Goal: Information Seeking & Learning: Learn about a topic

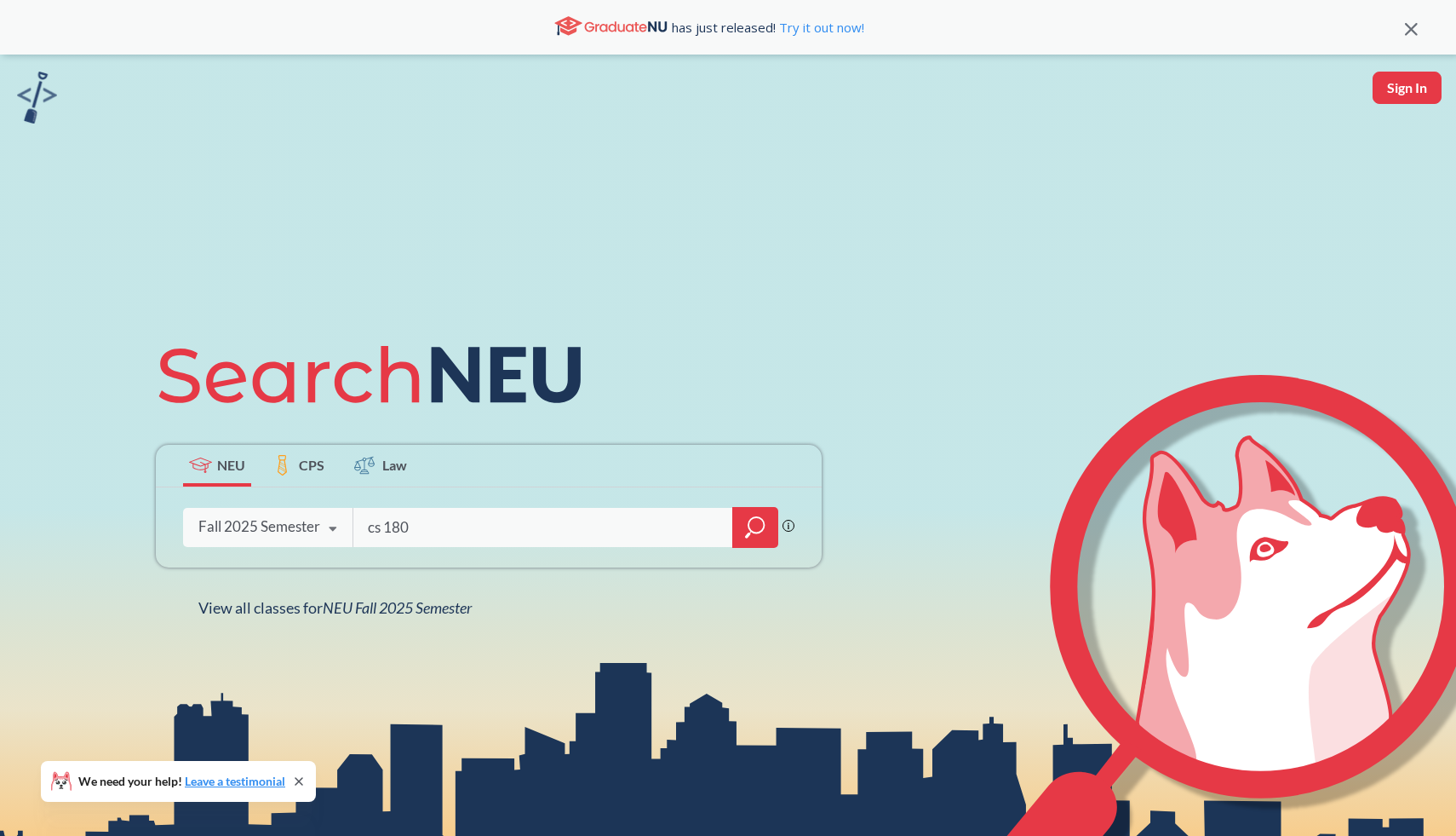
type input "cs 1800"
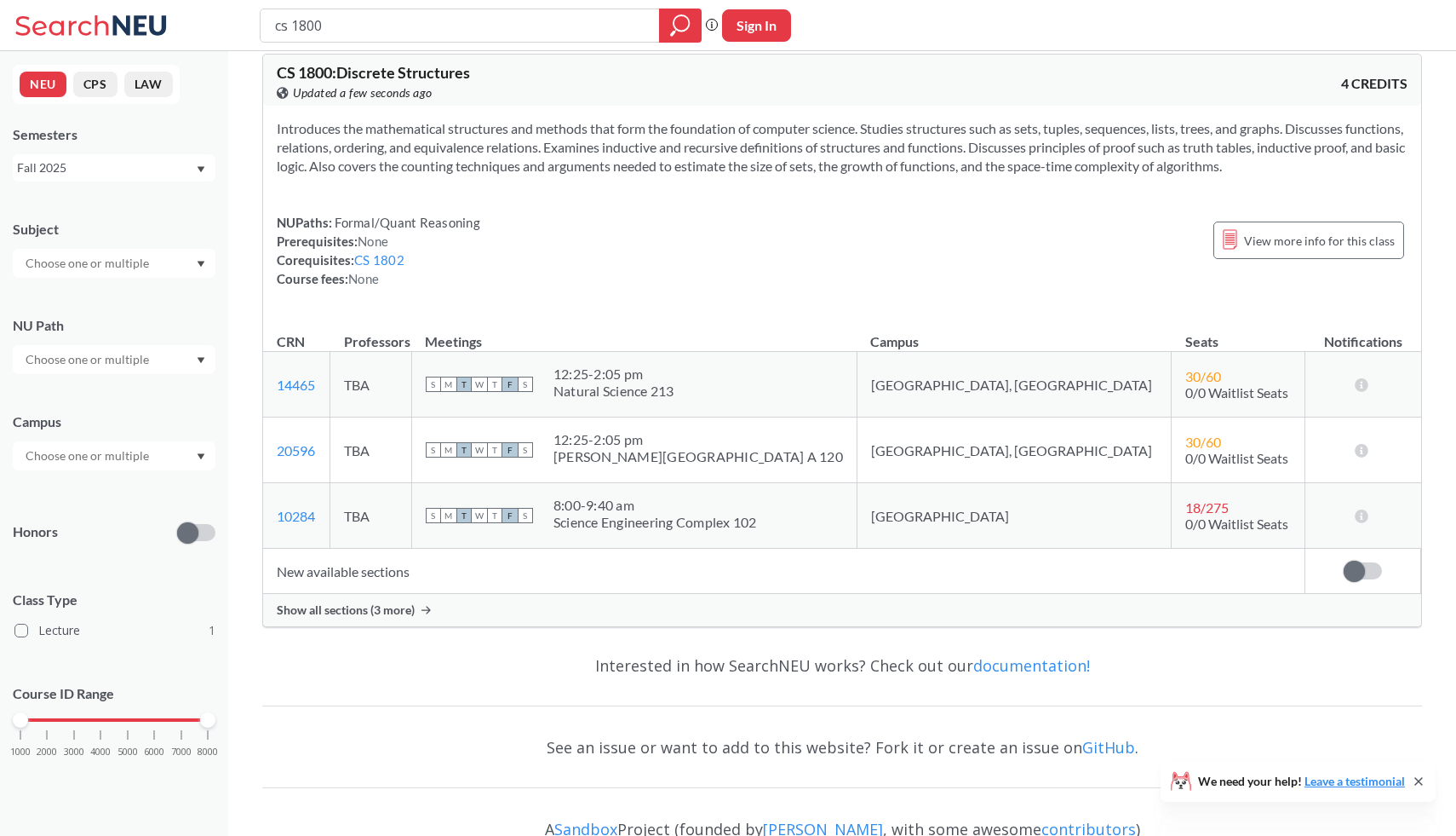
scroll to position [29, 0]
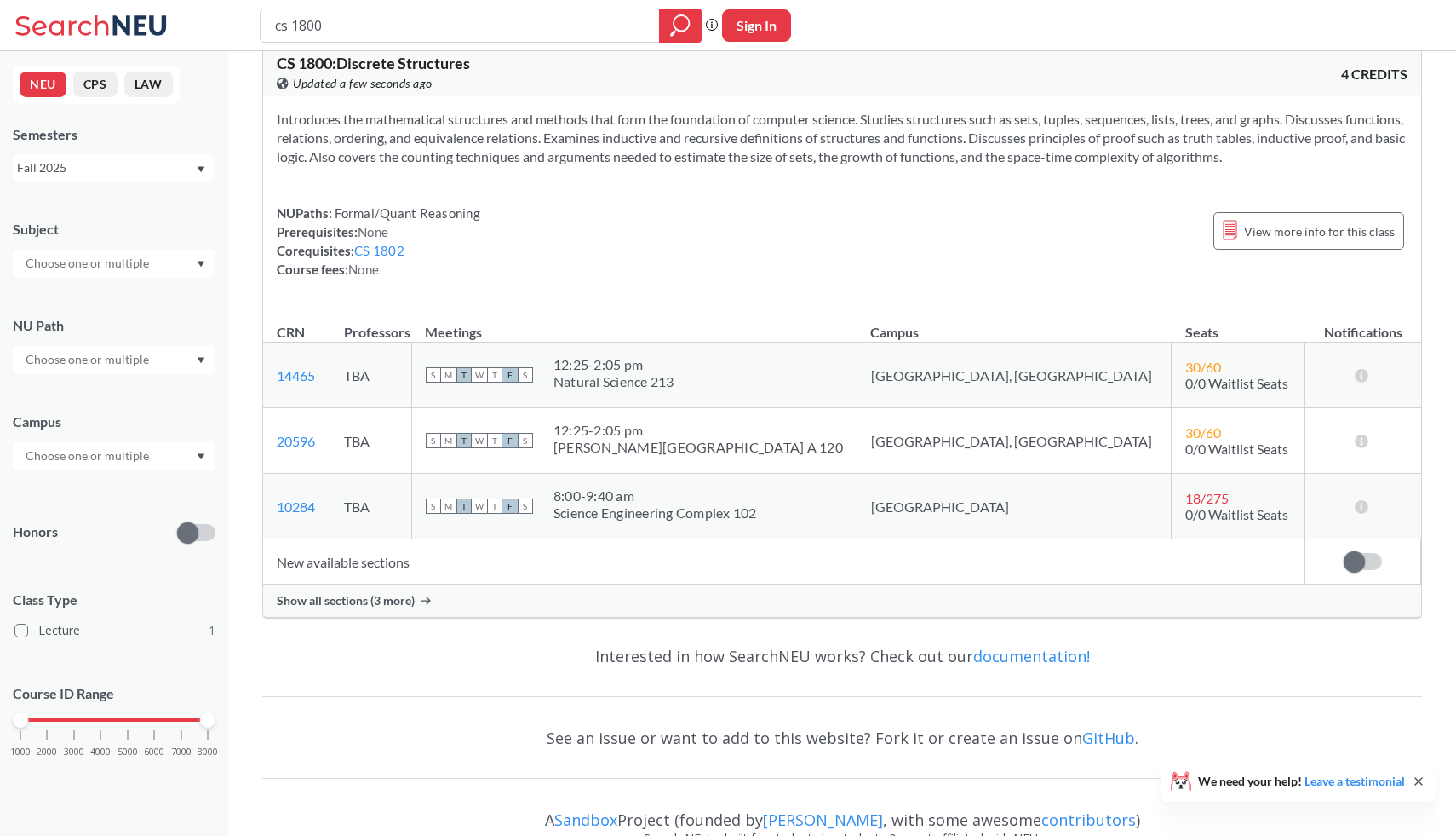
click at [404, 600] on span "Show all sections (3 more)" at bounding box center [345, 600] width 138 height 16
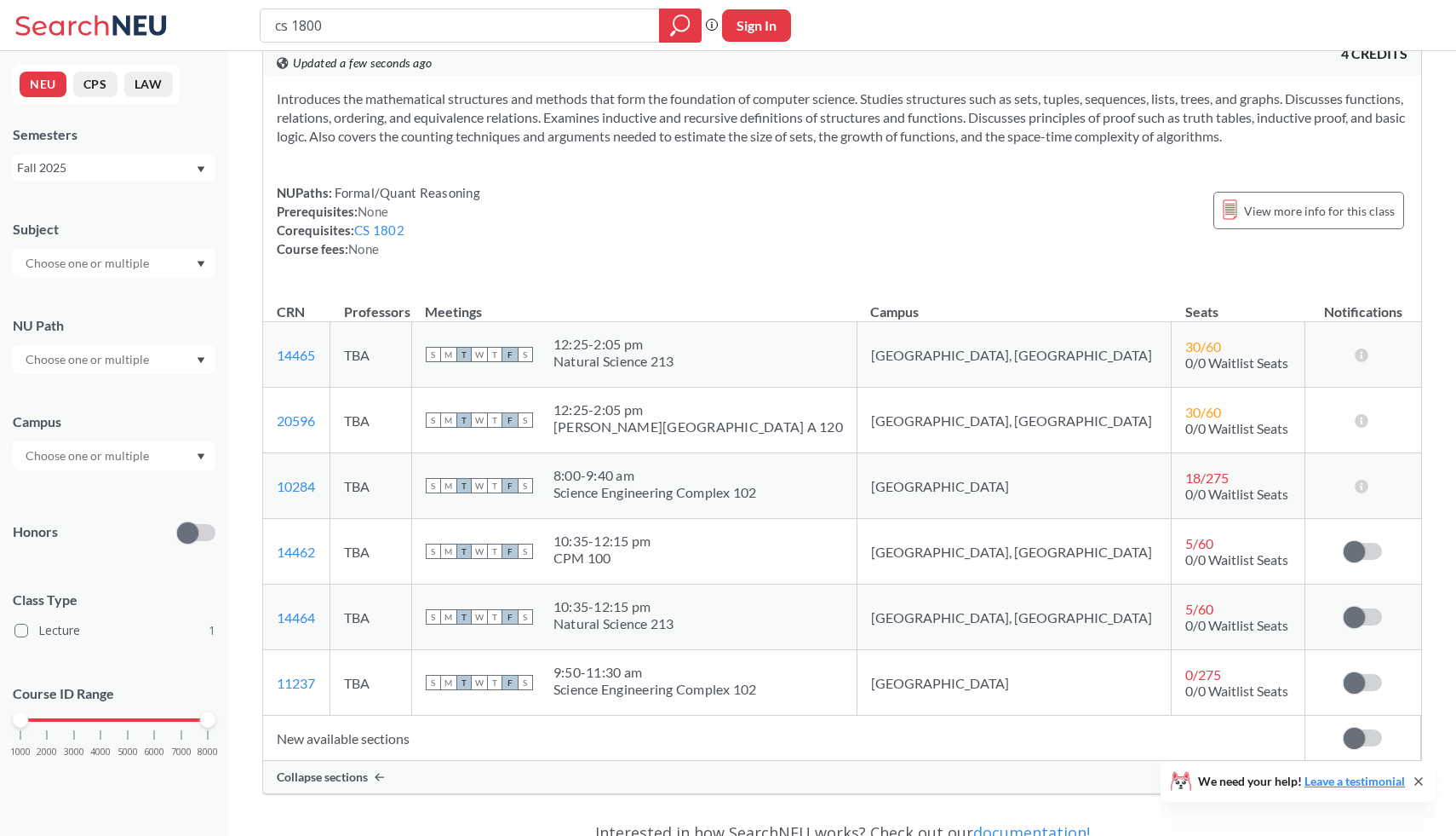
scroll to position [0, 0]
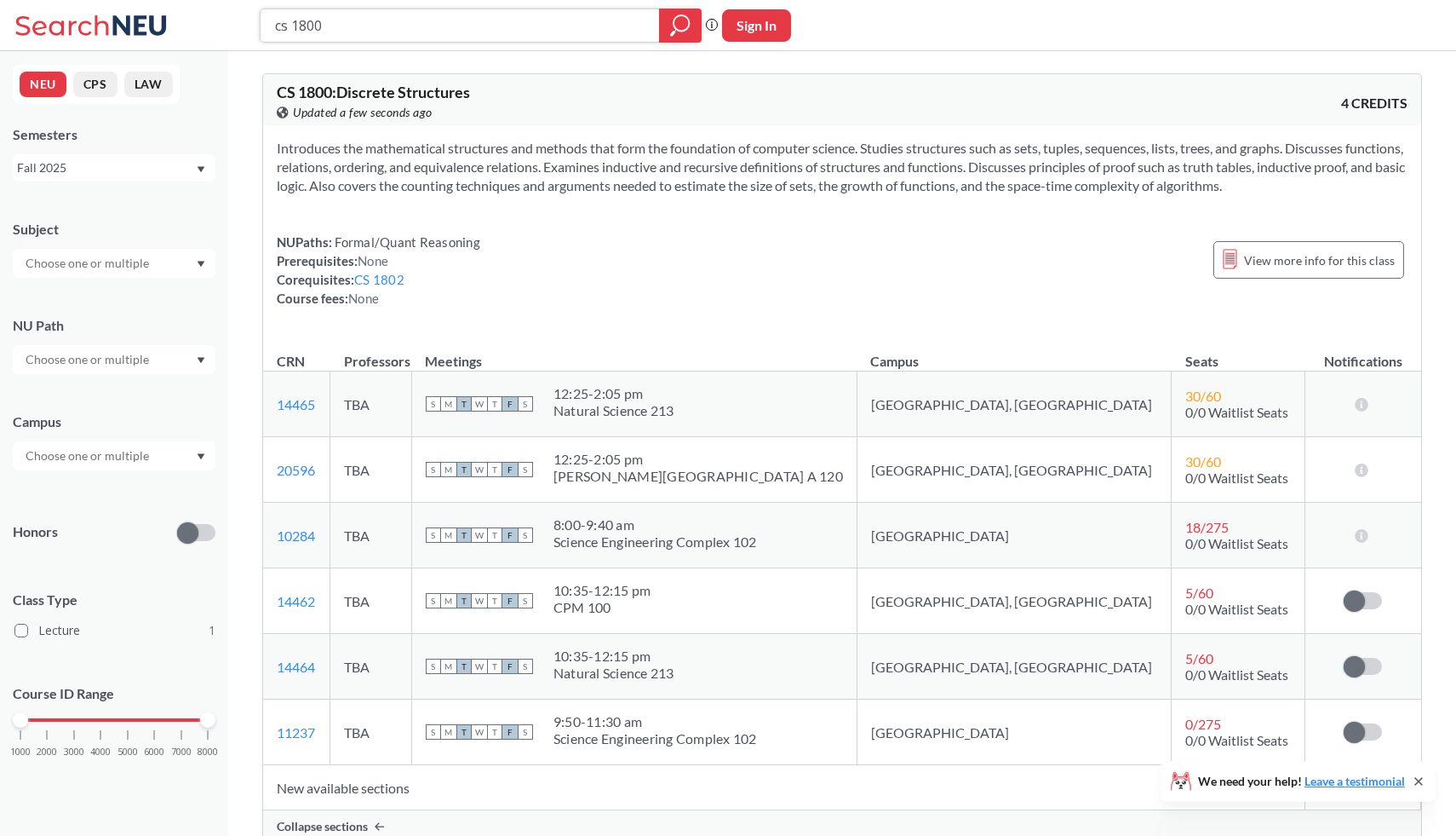
click at [340, 27] on input "cs 1800" at bounding box center [460, 26] width 374 height 29
type input "cs 1801"
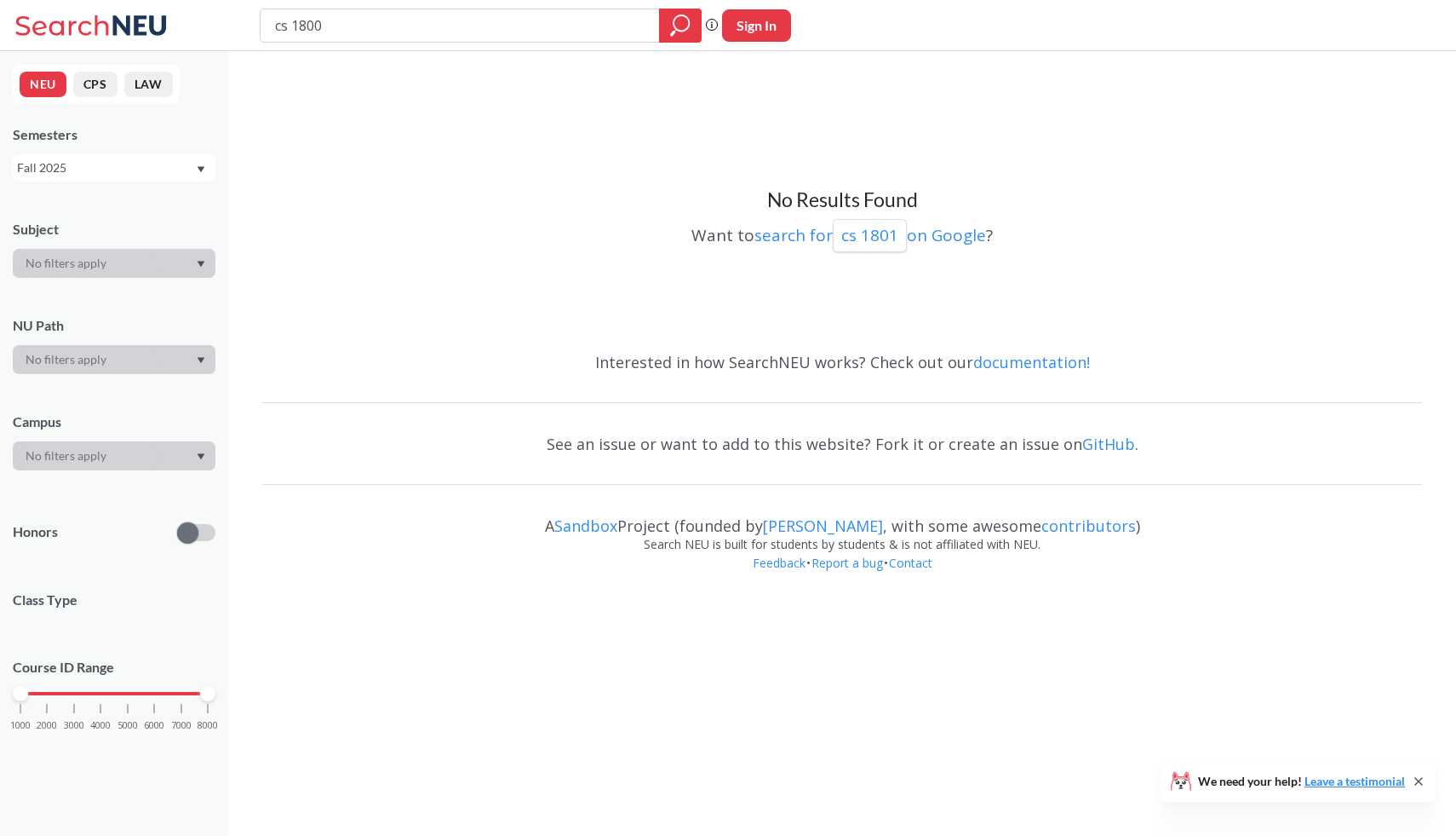
type input "cs 1800"
